Goal: Information Seeking & Learning: Check status

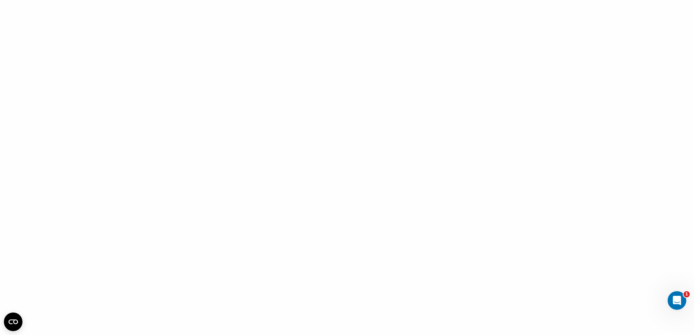
click at [417, 152] on div at bounding box center [347, 167] width 694 height 335
click at [211, 79] on div at bounding box center [347, 167] width 694 height 335
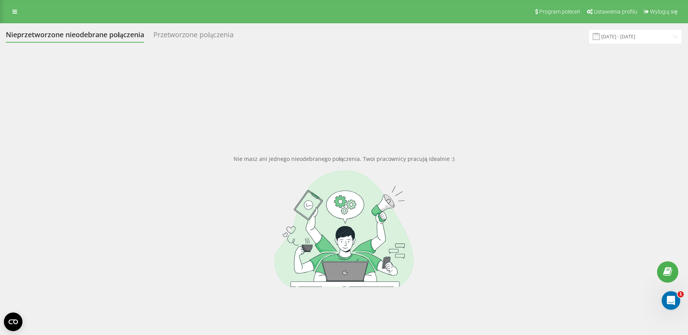
click at [78, 37] on div "Nieprzetworzone nieodebrane połączenia" at bounding box center [75, 37] width 138 height 12
click at [81, 34] on div "Nieprzetworzone nieodebrane połączenia" at bounding box center [75, 37] width 138 height 12
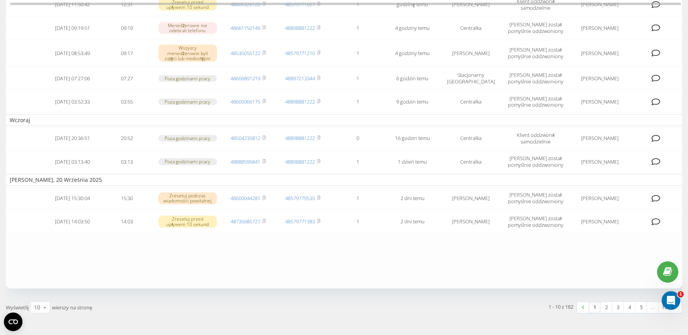
scroll to position [157, 0]
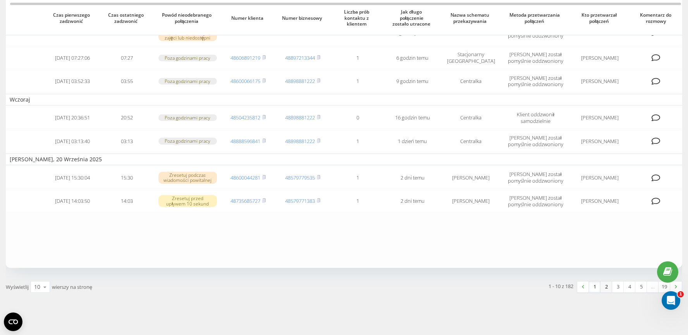
click at [606, 286] on link "2" at bounding box center [607, 286] width 12 height 11
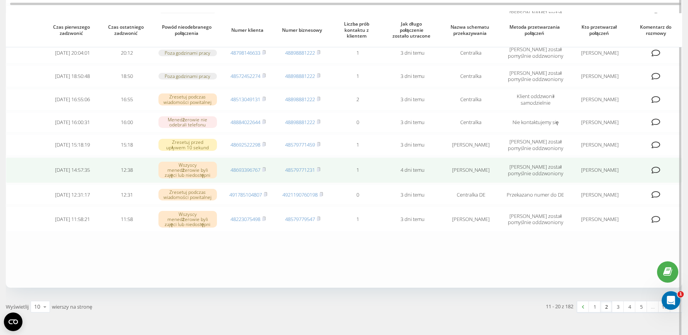
scroll to position [138, 0]
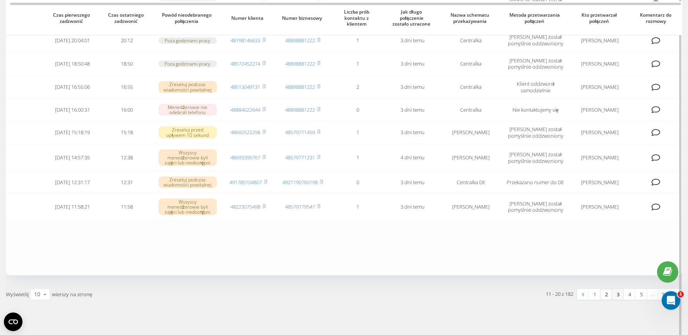
click at [619, 298] on link "3" at bounding box center [618, 294] width 12 height 11
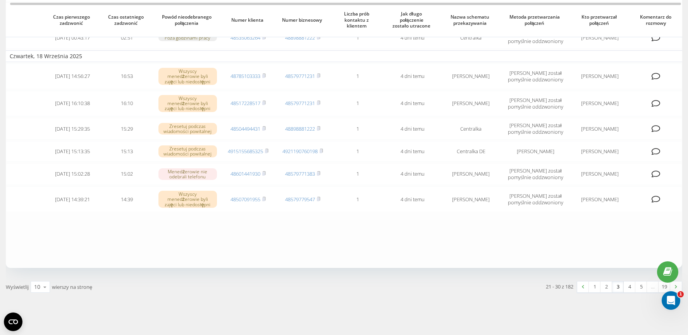
scroll to position [155, 0]
click at [620, 288] on link "3" at bounding box center [618, 286] width 12 height 11
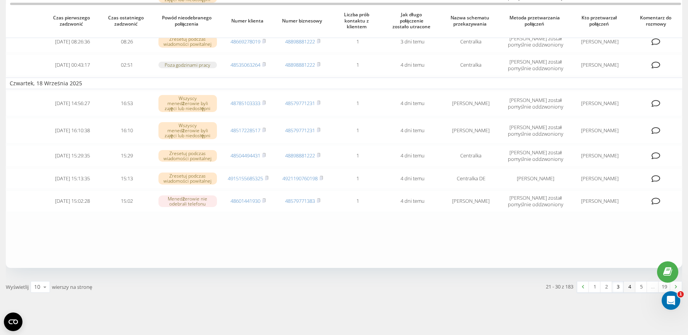
click at [629, 287] on link "4" at bounding box center [630, 286] width 12 height 11
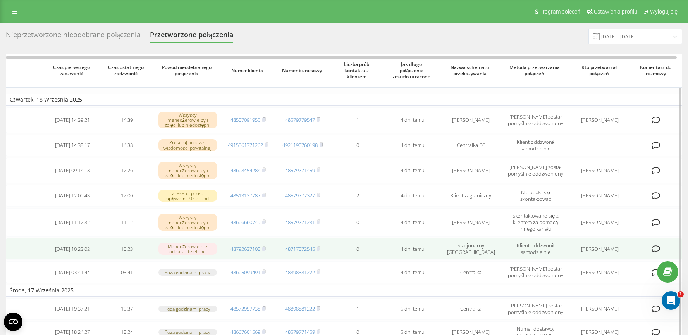
click at [661, 253] on td at bounding box center [657, 249] width 51 height 22
click at [659, 250] on icon at bounding box center [656, 249] width 9 height 8
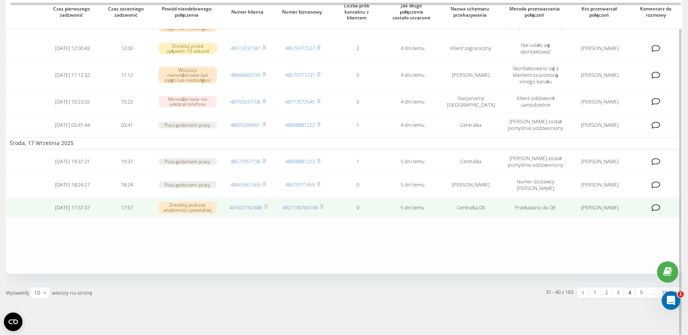
scroll to position [154, 0]
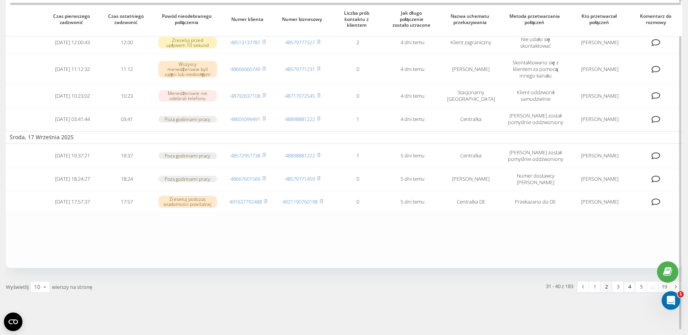
click at [604, 286] on link "2" at bounding box center [607, 286] width 12 height 11
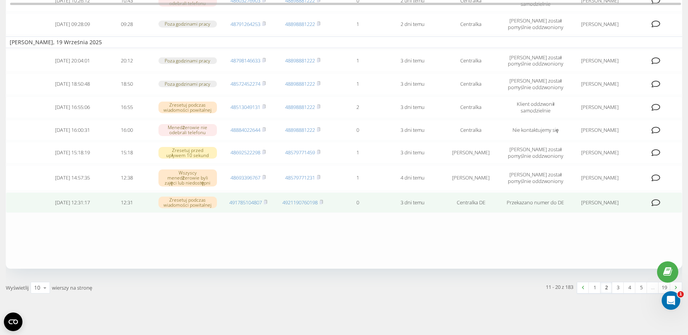
scroll to position [144, 0]
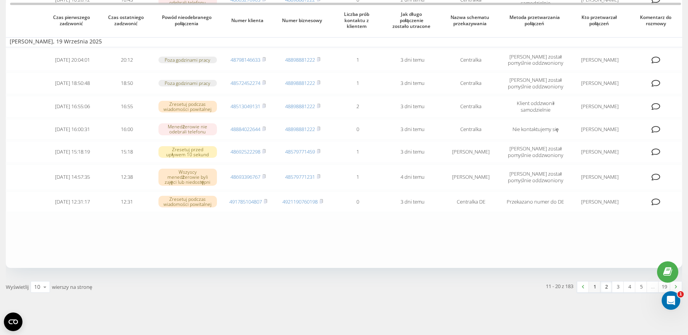
click at [595, 286] on link "1" at bounding box center [595, 286] width 12 height 11
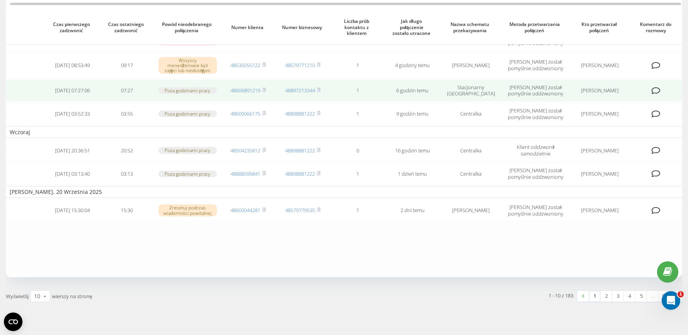
scroll to position [157, 0]
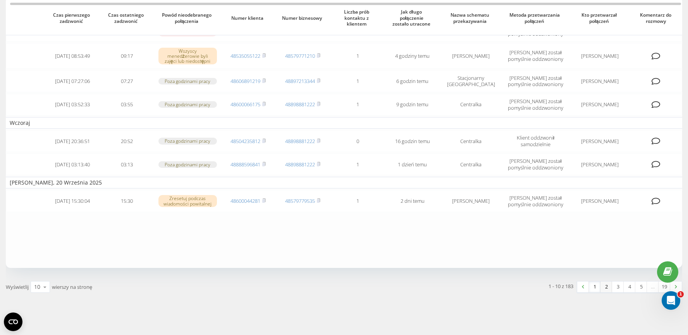
click at [604, 289] on link "2" at bounding box center [607, 286] width 12 height 11
